Goal: Check status: Check status

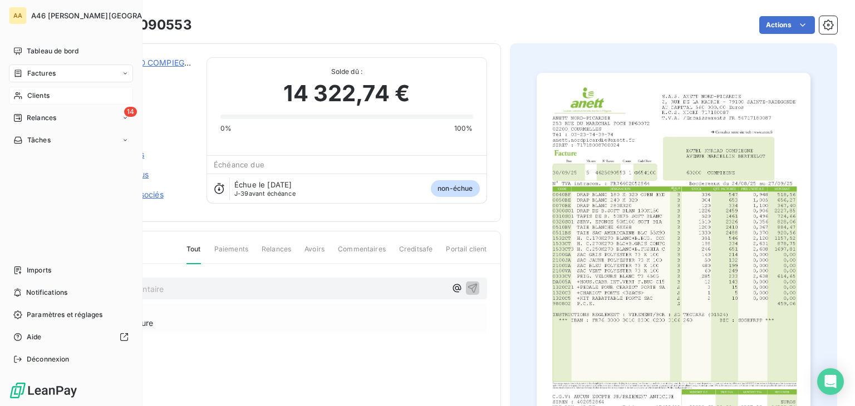
drag, startPoint x: 42, startPoint y: 95, endPoint x: 132, endPoint y: 90, distance: 89.8
click at [42, 95] on span "Clients" at bounding box center [38, 96] width 22 height 10
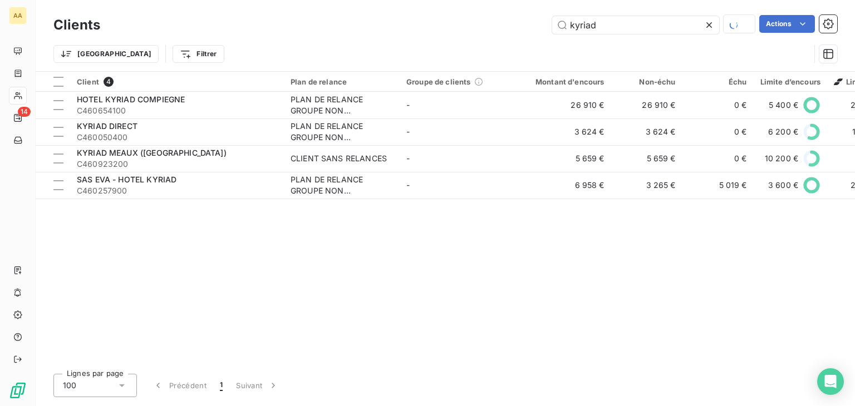
drag, startPoint x: 603, startPoint y: 23, endPoint x: 537, endPoint y: 36, distance: 68.1
click at [537, 36] on div "Clients kyriad Actions" at bounding box center [445, 24] width 784 height 23
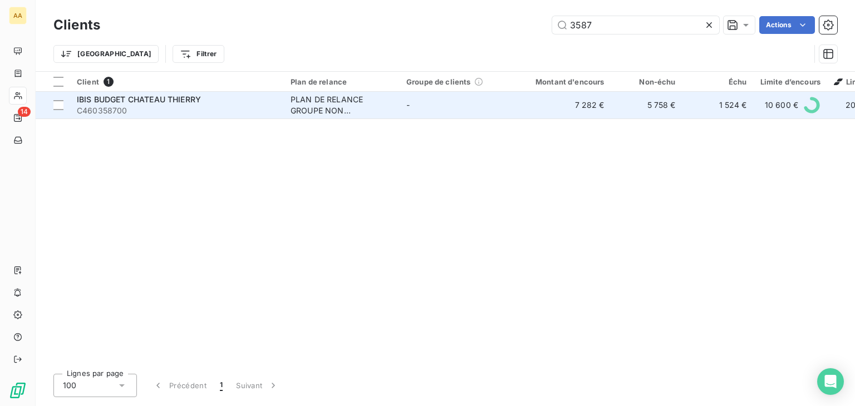
type input "3587"
click at [333, 102] on div "PLAN DE RELANCE GROUPE NON AUTOMATIQUE" at bounding box center [342, 105] width 102 height 22
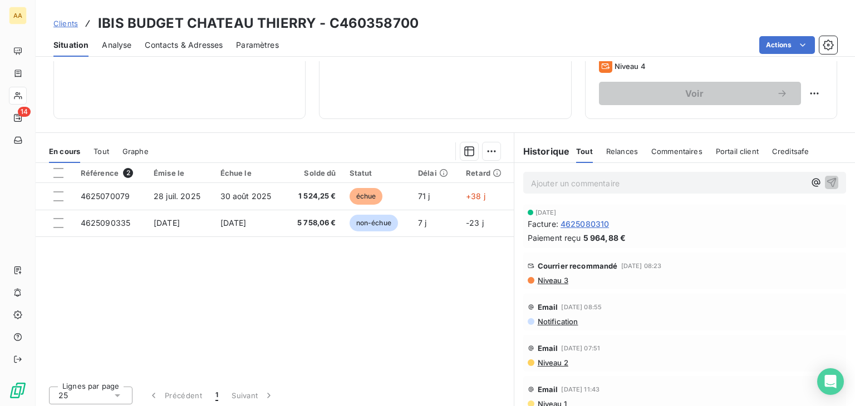
scroll to position [176, 0]
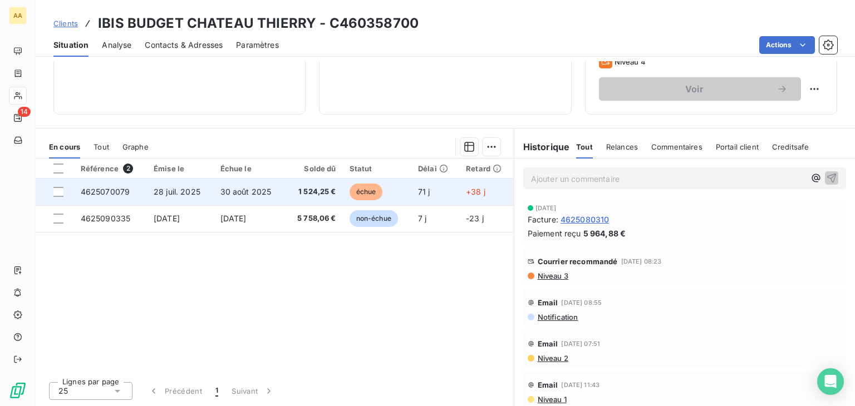
click at [368, 190] on span "échue" at bounding box center [366, 192] width 33 height 17
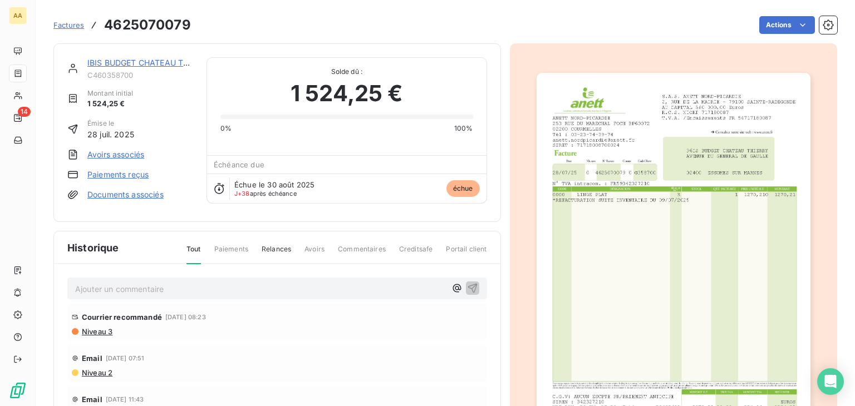
click at [639, 215] on img "button" at bounding box center [674, 266] width 274 height 387
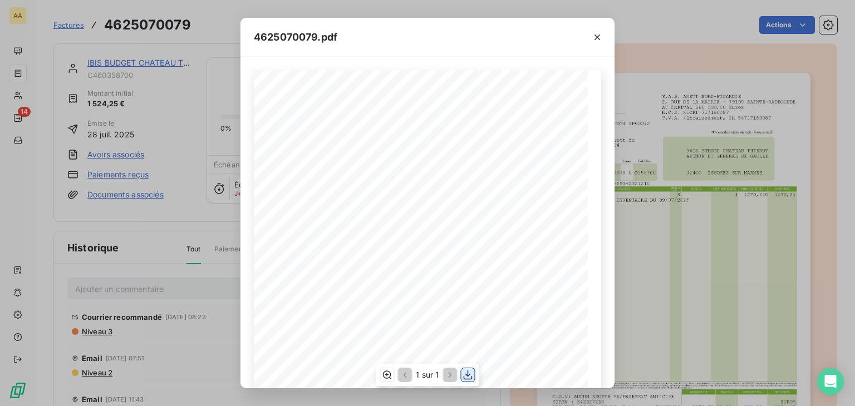
click at [469, 375] on icon "button" at bounding box center [468, 375] width 11 height 11
